Goal: Task Accomplishment & Management: Use online tool/utility

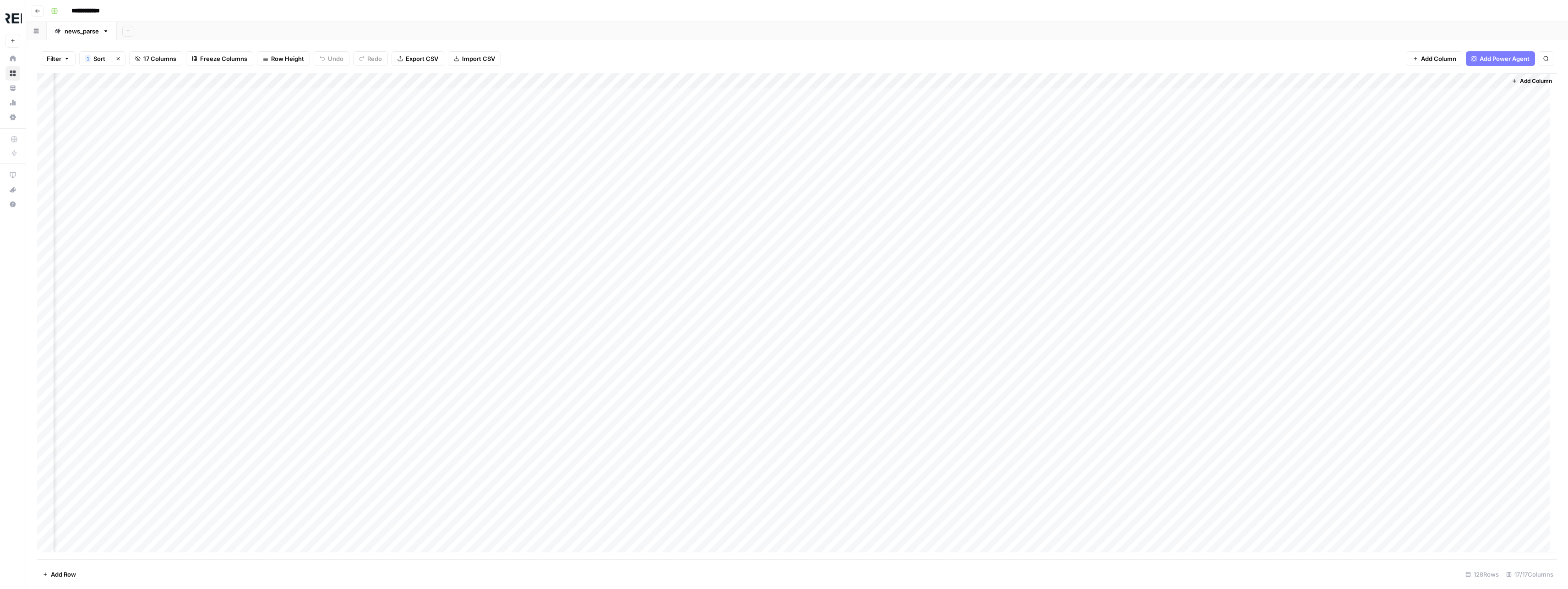
scroll to position [0, 1531]
click at [792, 70] on div "Filter 1 Sort Clear sorts 17 Columns Freeze Columns Row Height Undo Redo Export…" at bounding box center [797, 58] width 1520 height 29
click at [795, 82] on div "Add Column" at bounding box center [797, 316] width 1520 height 486
click at [1459, 81] on div "Add Column" at bounding box center [797, 316] width 1520 height 486
click at [1467, 160] on span "Hide Column" at bounding box center [1474, 158] width 80 height 9
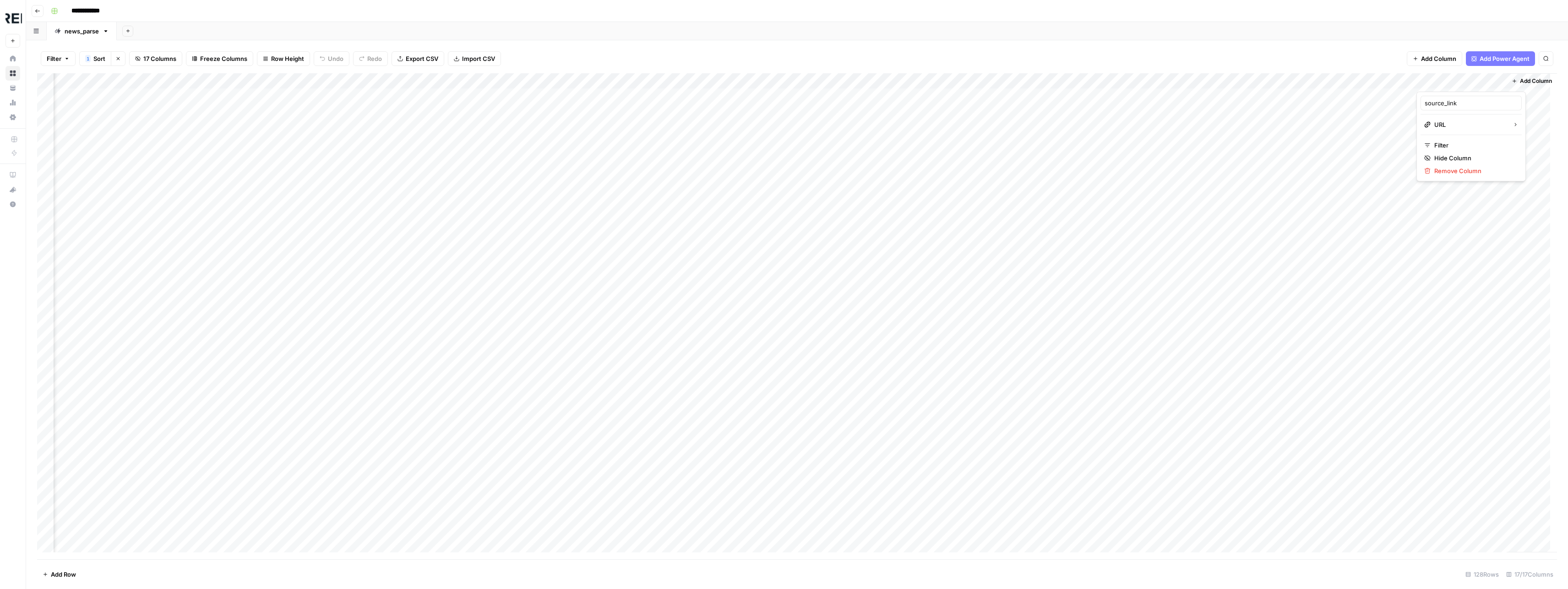
scroll to position [0, 1448]
click at [903, 79] on div "Add Column" at bounding box center [797, 316] width 1520 height 486
click at [884, 228] on span "Hide Column" at bounding box center [897, 230] width 80 height 9
click at [998, 79] on div "Add Column" at bounding box center [797, 316] width 1520 height 486
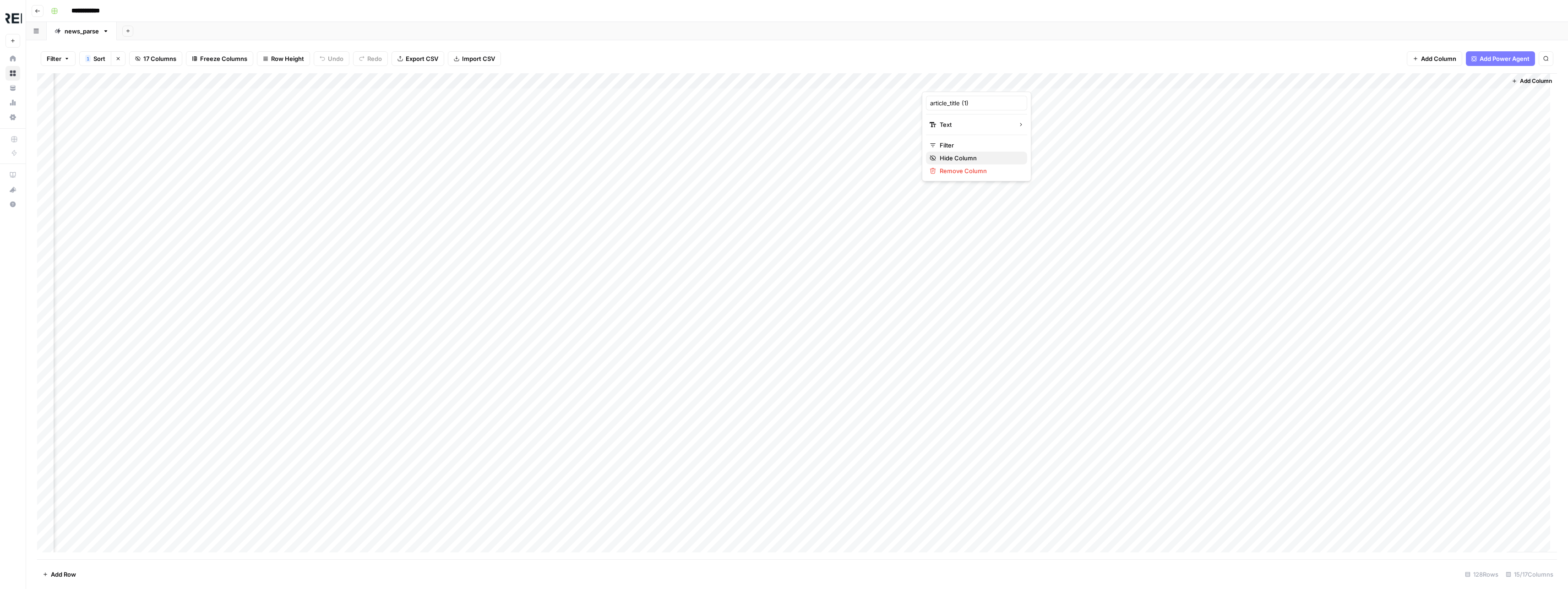
click at [967, 158] on span "Hide Column" at bounding box center [980, 158] width 80 height 9
click at [1081, 79] on div "Add Column" at bounding box center [797, 316] width 1520 height 486
click at [1059, 156] on span "Hide Column" at bounding box center [1062, 158] width 80 height 9
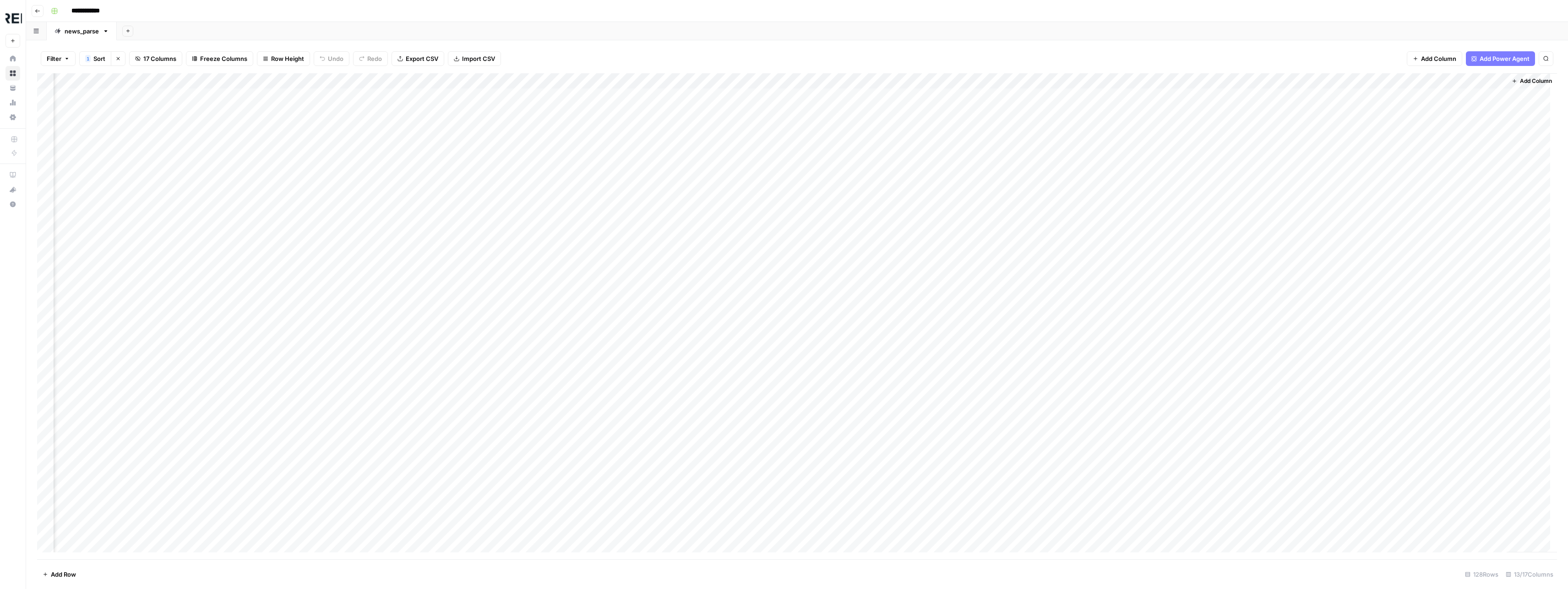
click at [1162, 78] on div "Add Column" at bounding box center [797, 316] width 1520 height 486
click at [1138, 156] on span "Hide Column" at bounding box center [1145, 158] width 80 height 9
click at [1247, 80] on div "Add Column" at bounding box center [797, 316] width 1520 height 486
click at [1236, 156] on span "Hide Column" at bounding box center [1227, 158] width 80 height 9
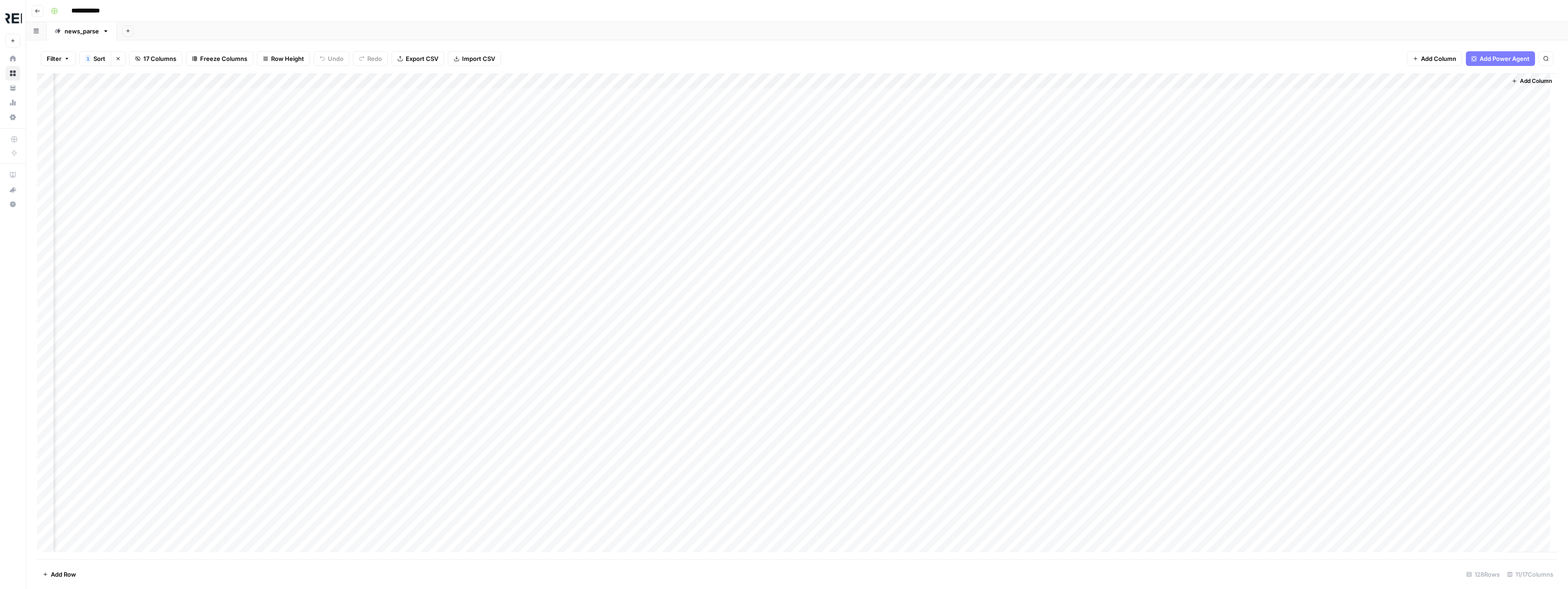
scroll to position [0, 1036]
click at [1329, 80] on div "Add Column" at bounding box center [797, 316] width 1520 height 486
click at [1294, 160] on span "Hide Column" at bounding box center [1310, 158] width 80 height 9
click at [1412, 82] on div "Add Column" at bounding box center [797, 316] width 1520 height 486
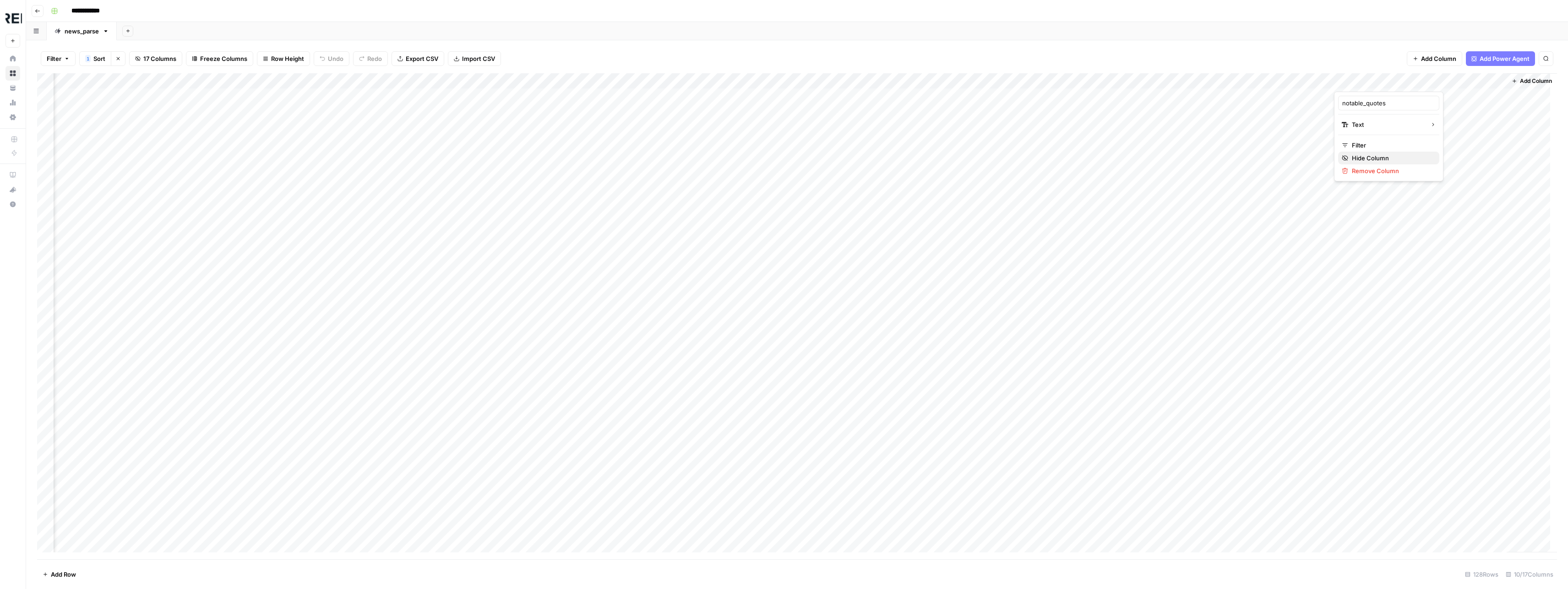
click at [1387, 155] on span "Hide Column" at bounding box center [1392, 158] width 80 height 9
click at [1495, 77] on div "Add Column" at bounding box center [797, 316] width 1520 height 486
click at [1457, 154] on span "Hide Column" at bounding box center [1474, 158] width 80 height 9
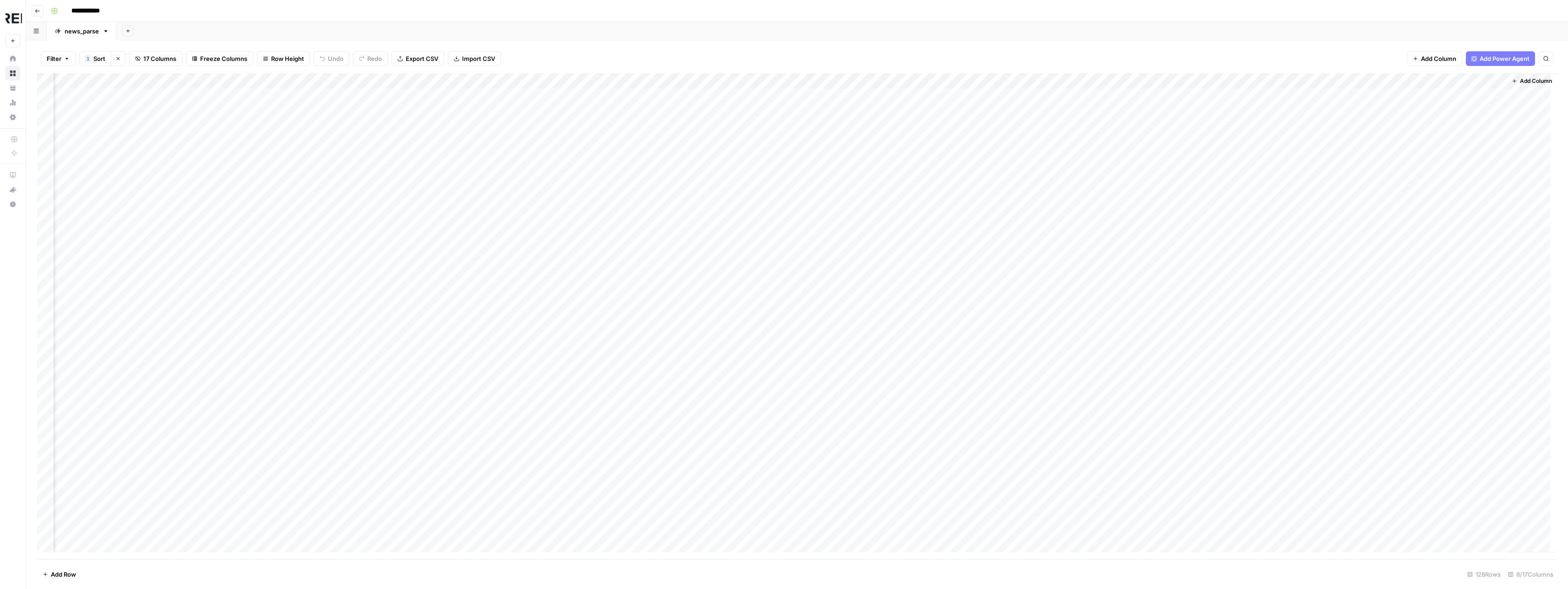
click at [1278, 137] on div "Add Column" at bounding box center [797, 316] width 1520 height 486
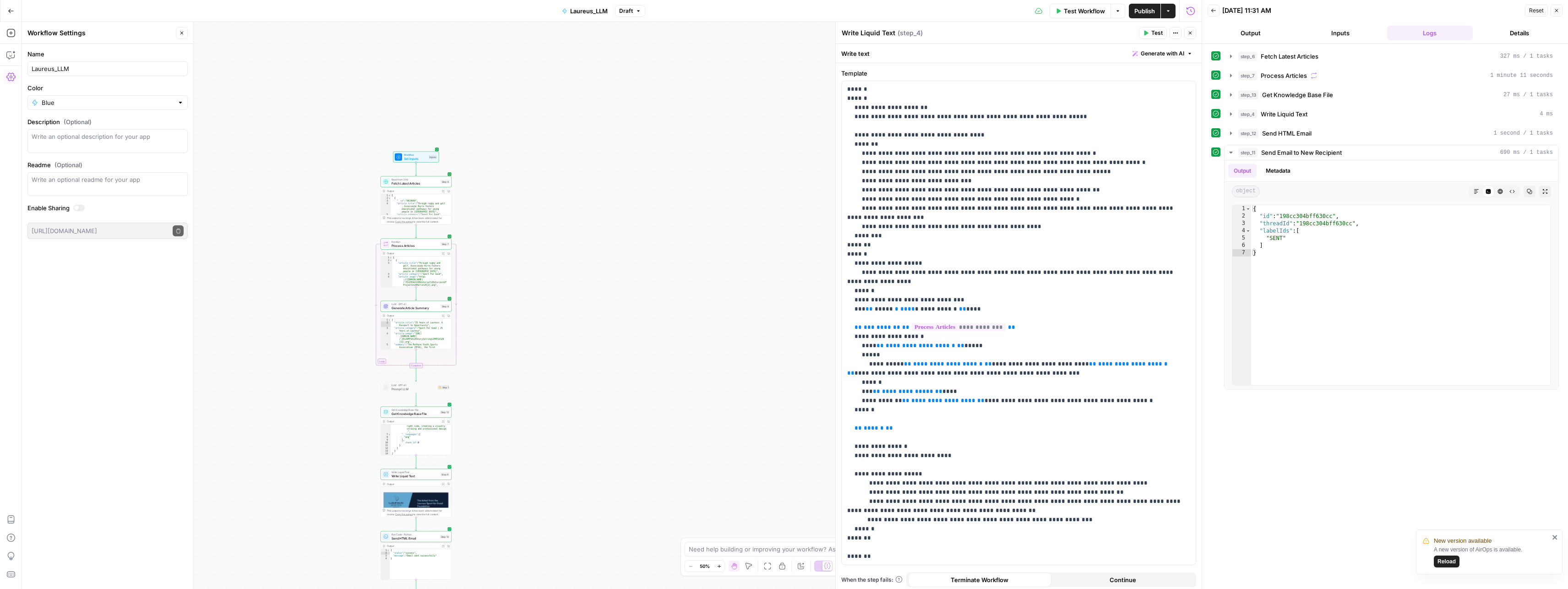
scroll to position [126, 0]
type textarea "*"
click at [1315, 308] on div "{ "id" : "198cc304bff630cc" , "threadId" : "198cc304bff630cc" , "labelIds" : [ …" at bounding box center [1401, 302] width 300 height 194
type textarea "**********"
click at [419, 212] on div "[ { "__id" : "9610608" , "article_title" : "Through rugby and golf , Associação…" at bounding box center [419, 213] width 57 height 37
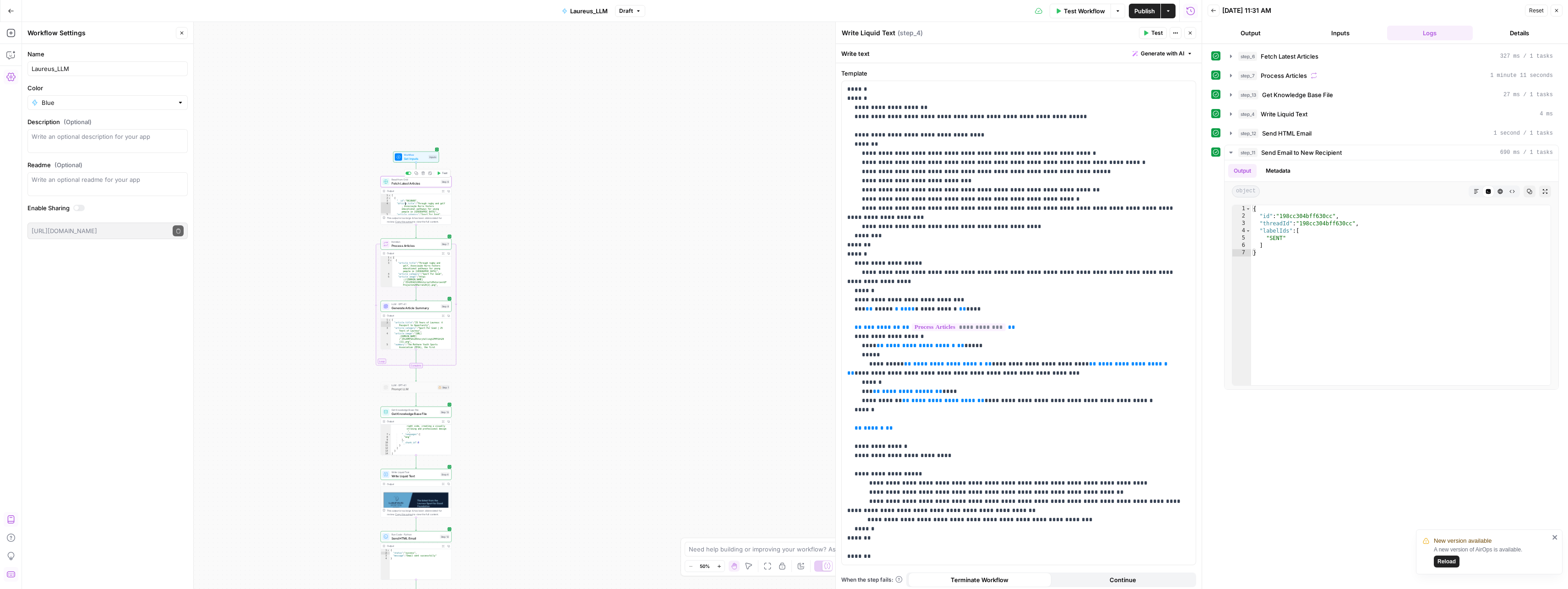
click at [413, 181] on span "Fetch Latest Articles" at bounding box center [415, 183] width 48 height 5
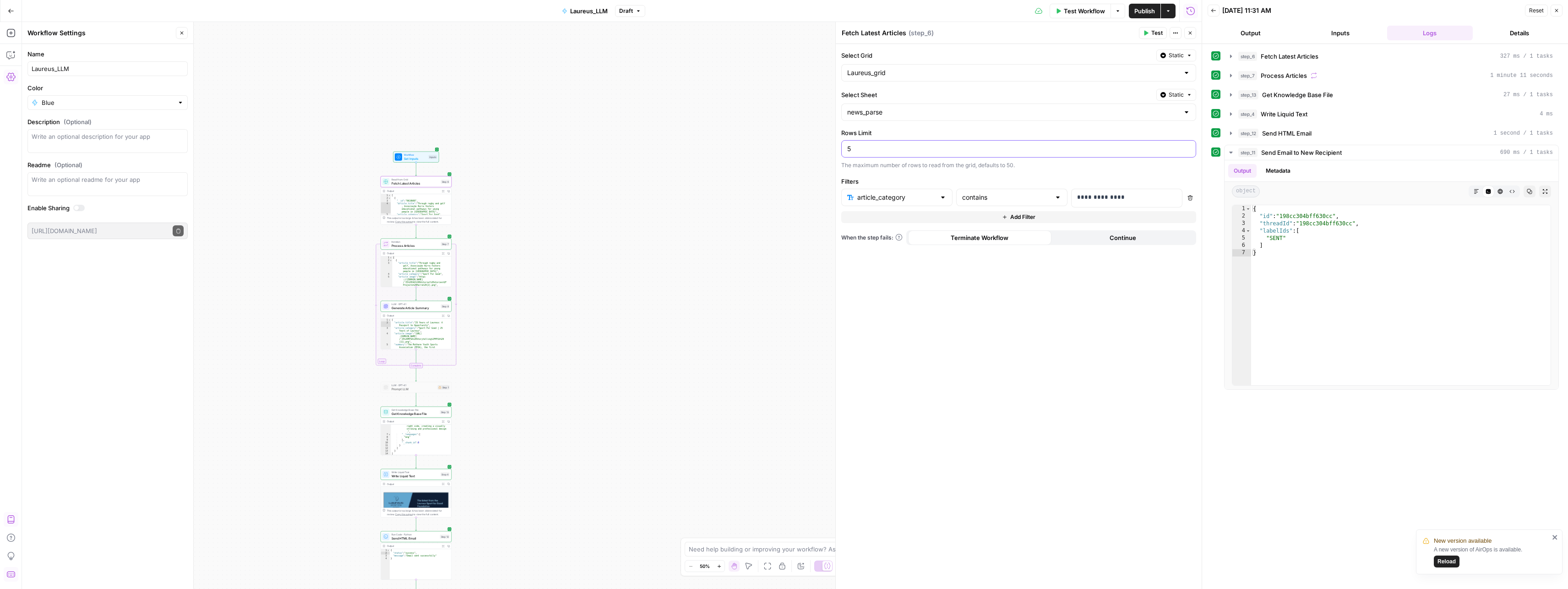
click at [895, 147] on input "5" at bounding box center [1019, 148] width 343 height 9
drag, startPoint x: 1050, startPoint y: 321, endPoint x: 1068, endPoint y: 268, distance: 56.0
click at [1051, 319] on div "**********" at bounding box center [1019, 317] width 366 height 545
click at [426, 433] on div ""__text" : "The image depicts a banner or advertisement for the Laureus Sport f…" at bounding box center [419, 423] width 57 height 88
click at [411, 541] on div "Run Code · Python Send HTML Email Step 12 Copy step Delete step Add Note Test" at bounding box center [416, 537] width 71 height 11
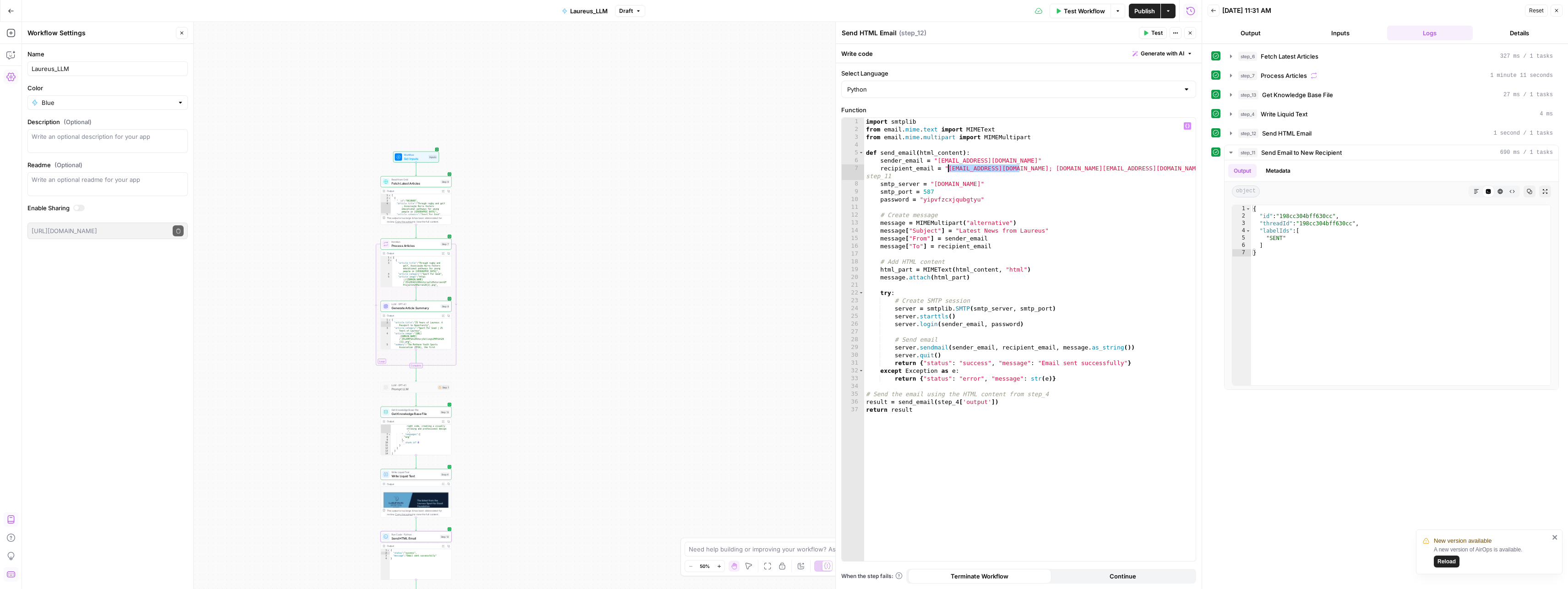
drag, startPoint x: 1022, startPoint y: 171, endPoint x: 949, endPoint y: 168, distance: 73.1
click at [949, 168] on div "import smtplib from email . mime . text import MIMEText from email . mime . mul…" at bounding box center [1030, 346] width 332 height 459
click at [1030, 189] on div "import smtplib from email . mime . text import MIMEText from email . mime . mul…" at bounding box center [1030, 346] width 332 height 459
type textarea "**********"
click at [1084, 9] on span "Test Workflow" at bounding box center [1084, 10] width 41 height 9
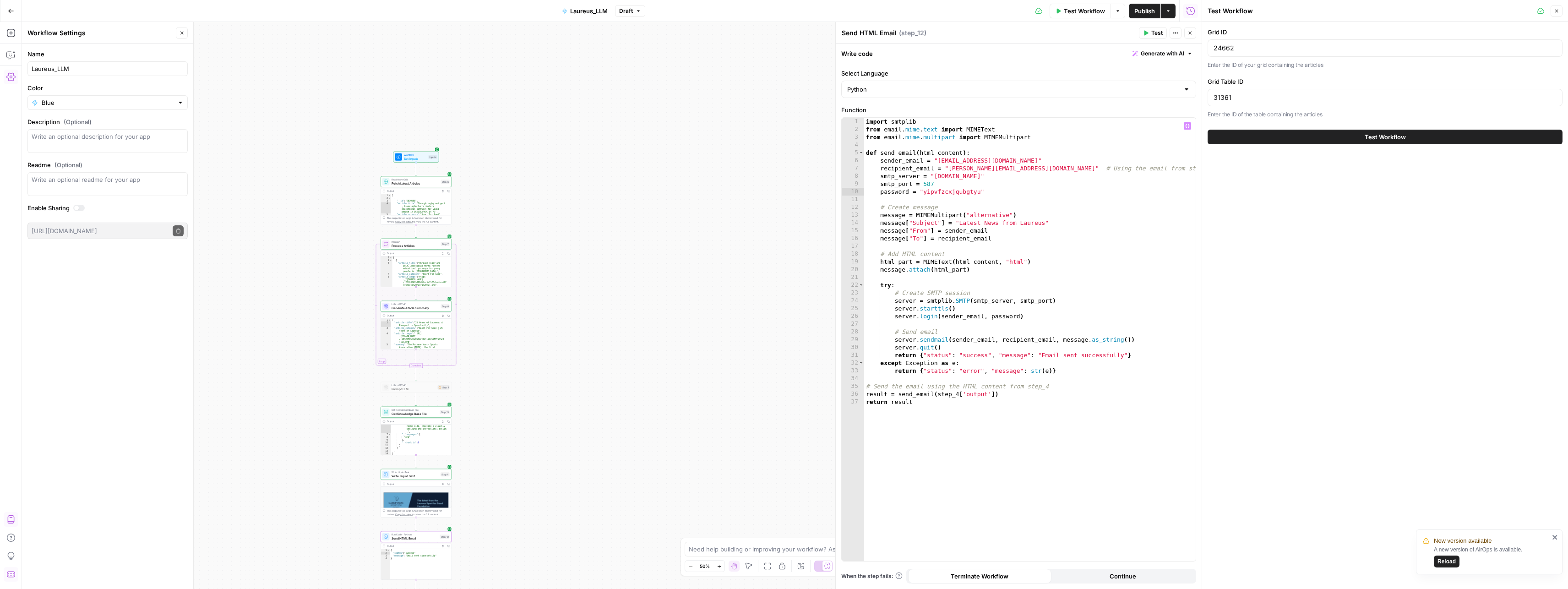
click at [1330, 138] on button "Test Workflow" at bounding box center [1385, 137] width 355 height 15
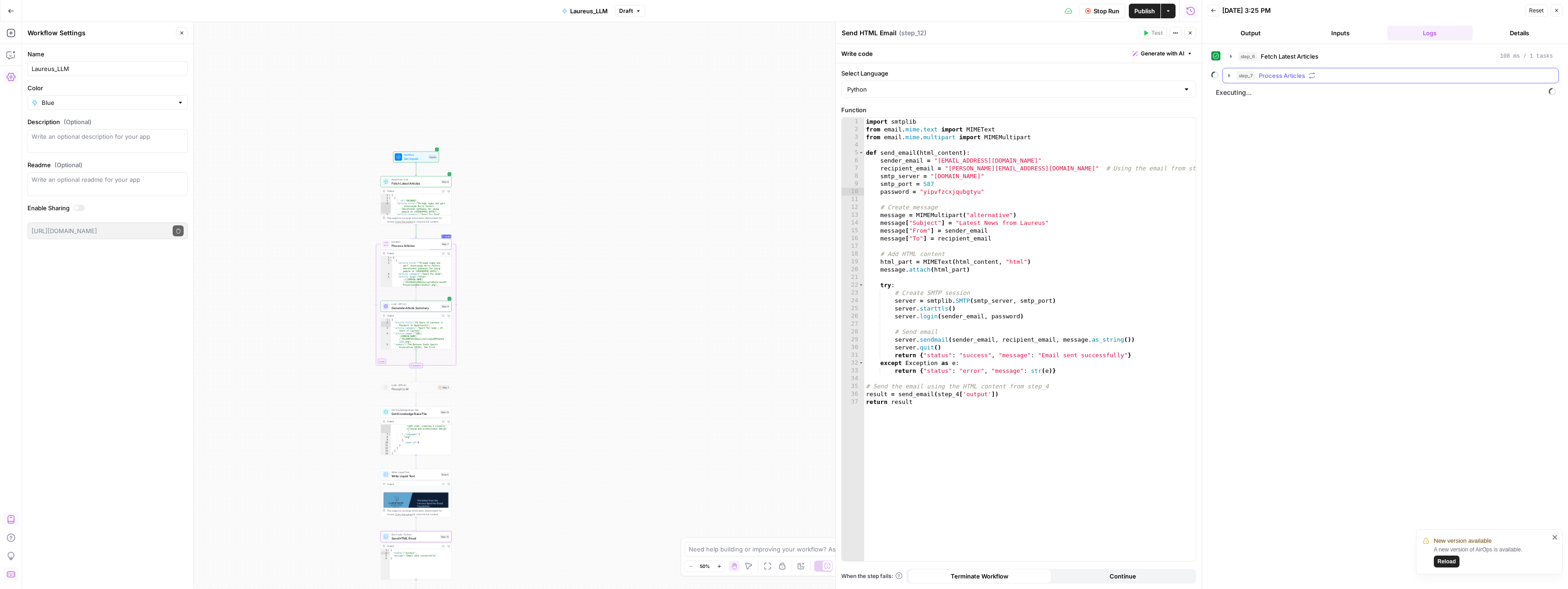
click at [1230, 75] on icon "button" at bounding box center [1229, 75] width 2 height 3
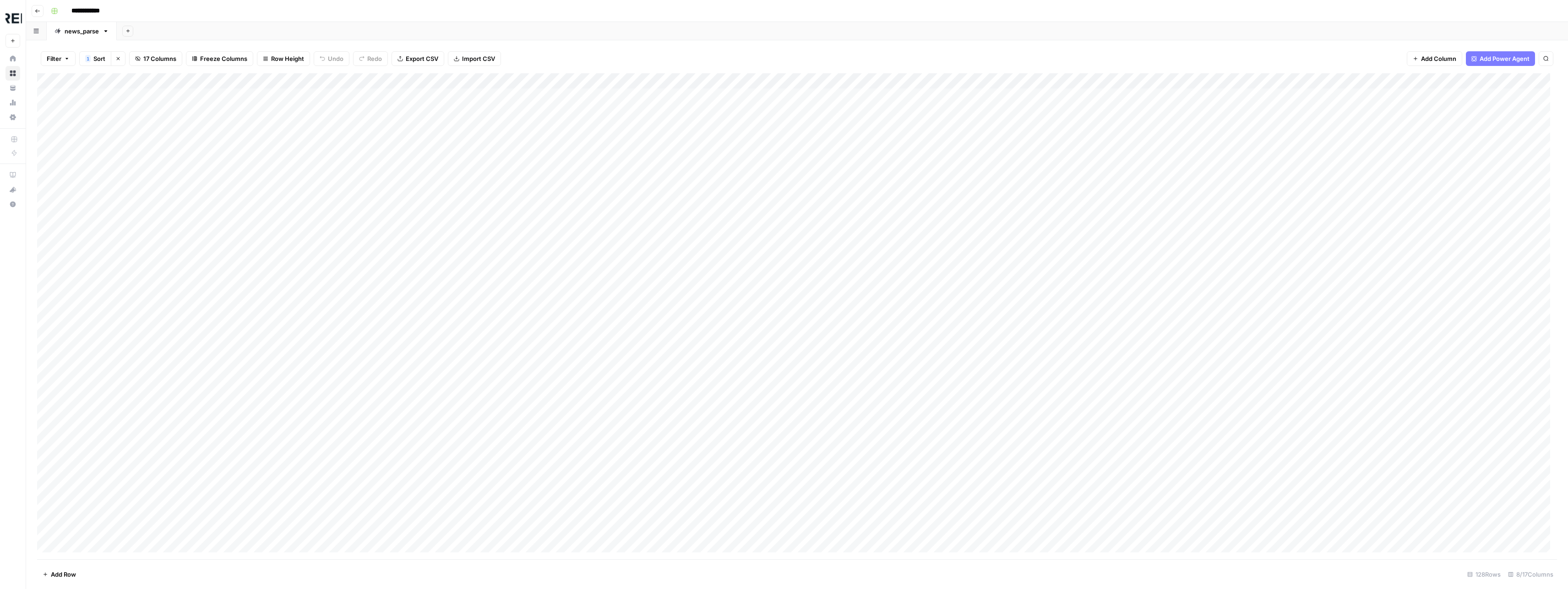
click at [825, 32] on div "Add Sheet" at bounding box center [842, 31] width 1451 height 18
